Goal: Information Seeking & Learning: Learn about a topic

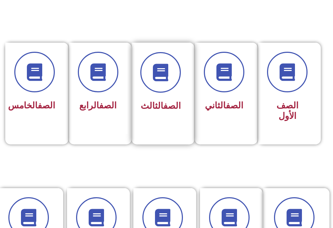
scroll to position [175, 0]
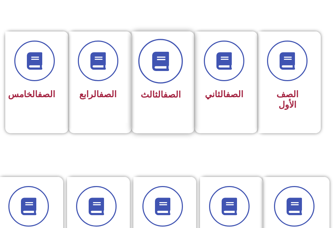
click at [171, 71] on span at bounding box center [161, 61] width 45 height 45
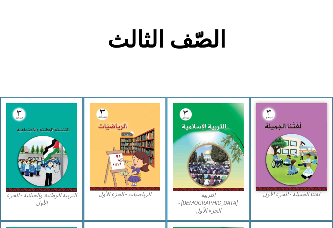
scroll to position [175, 0]
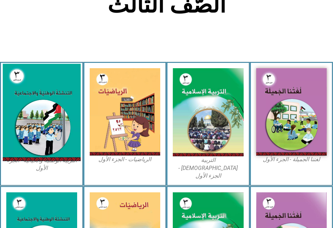
click at [65, 114] on img at bounding box center [42, 112] width 78 height 97
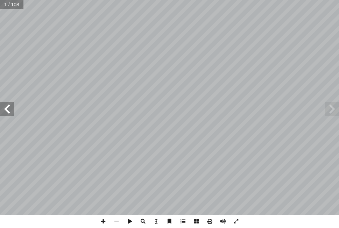
click at [5, 106] on span at bounding box center [7, 109] width 14 height 14
click at [6, 106] on span at bounding box center [7, 109] width 14 height 14
click at [9, 109] on span at bounding box center [7, 109] width 14 height 14
click at [5, 110] on span at bounding box center [7, 109] width 14 height 14
click at [116, 219] on span at bounding box center [116, 221] width 13 height 13
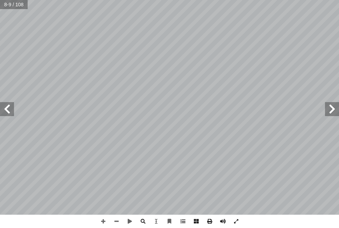
click at [9, 108] on span at bounding box center [7, 109] width 14 height 14
click at [116, 221] on span at bounding box center [116, 221] width 13 height 13
click at [330, 109] on span at bounding box center [332, 109] width 14 height 14
click at [116, 221] on span at bounding box center [116, 221] width 13 height 13
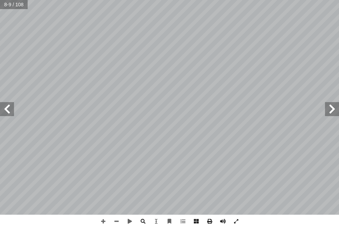
click at [7, 110] on span at bounding box center [7, 109] width 14 height 14
click at [173, 0] on html "الصفحة الرئيسية الصف الأول الصف الثاني الصف الثالث الصف الرابع الصف الخامس الصف…" at bounding box center [169, 23] width 339 height 47
click at [3, 110] on span at bounding box center [7, 109] width 14 height 14
click at [337, 104] on span at bounding box center [332, 109] width 14 height 14
